Goal: Find specific page/section: Find specific page/section

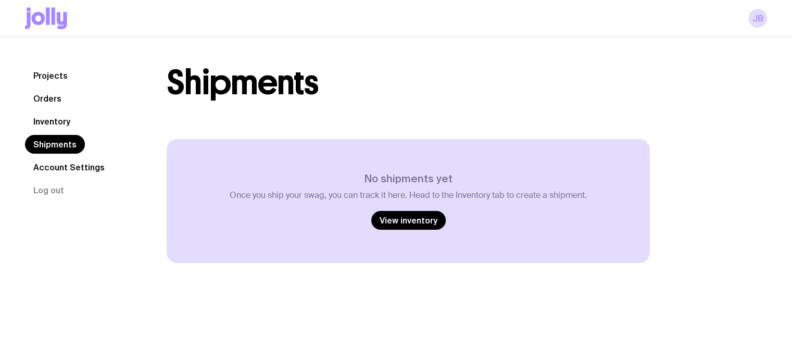
drag, startPoint x: 0, startPoint y: 0, endPoint x: 50, endPoint y: 99, distance: 110.9
click at [49, 99] on link "Orders" at bounding box center [47, 98] width 45 height 19
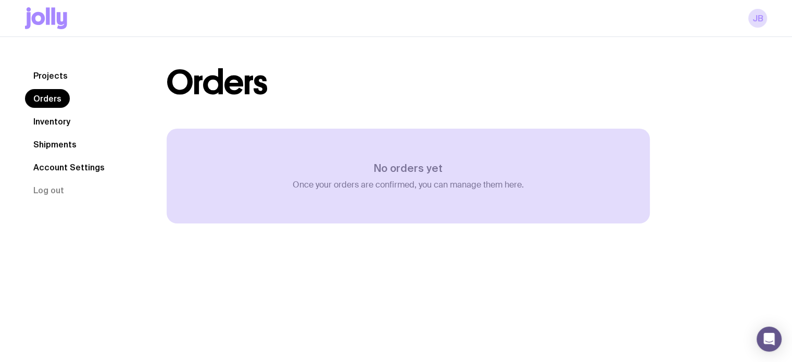
click at [54, 144] on link "Shipments" at bounding box center [55, 144] width 60 height 19
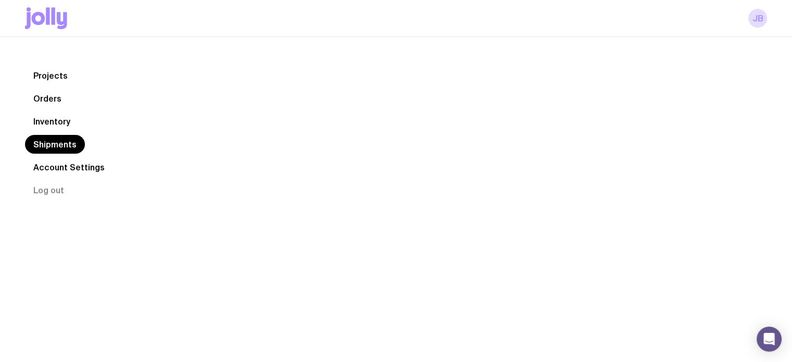
click at [49, 78] on link "Projects" at bounding box center [50, 75] width 51 height 19
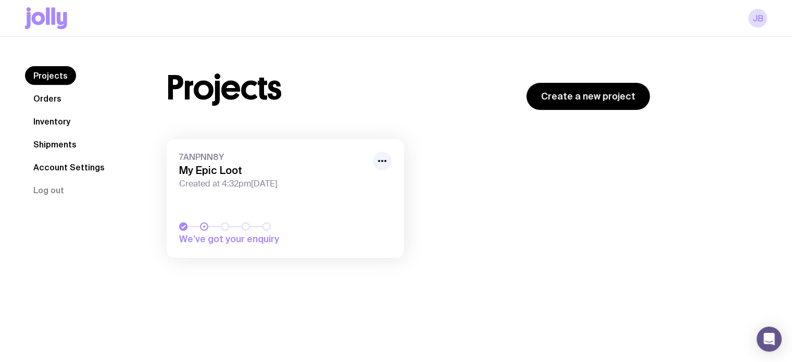
click at [254, 195] on link "7ANPNN8Y My Epic Loot Created at 4:32pm[DATE] We’ve got your enquiry" at bounding box center [285, 198] width 237 height 119
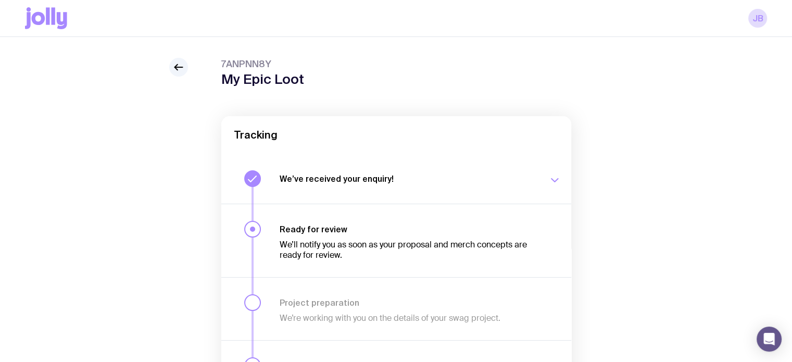
scroll to position [20, 0]
click at [553, 177] on icon "button" at bounding box center [554, 180] width 12 height 12
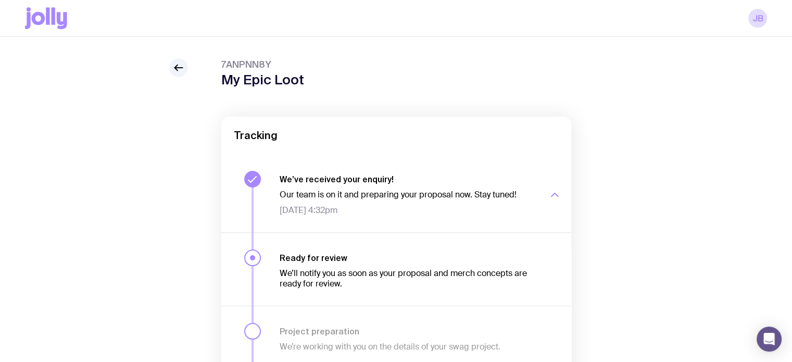
click at [552, 179] on div "button" at bounding box center [554, 195] width 12 height 42
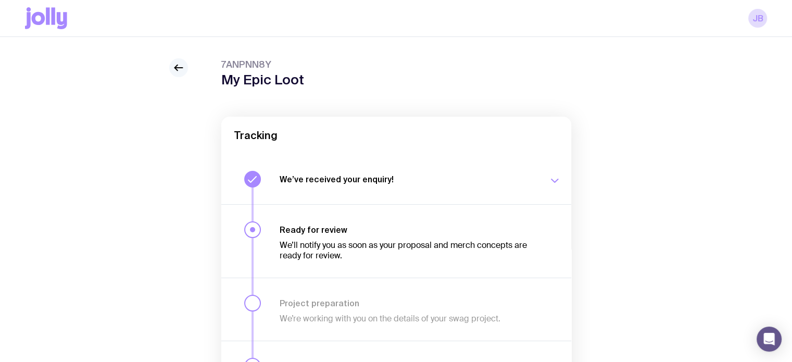
click at [179, 68] on icon at bounding box center [178, 67] width 12 height 12
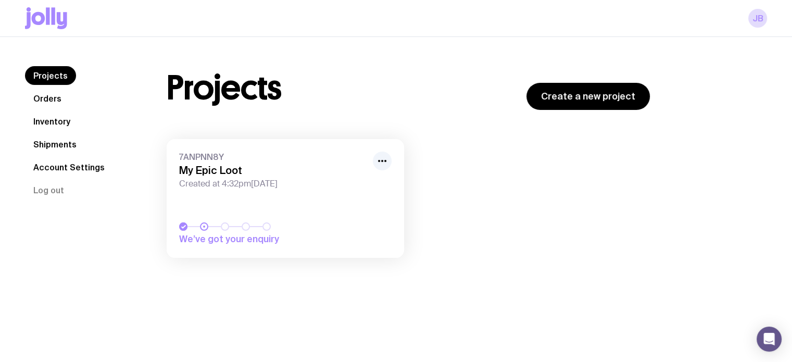
click at [523, 166] on div "7ANPNN8Y My Epic Loot Created at 4:32pm[DATE] We’ve got your enquiry Load more" at bounding box center [408, 203] width 483 height 129
click at [47, 16] on icon at bounding box center [48, 15] width 4 height 17
